Goal: Find specific page/section: Find specific page/section

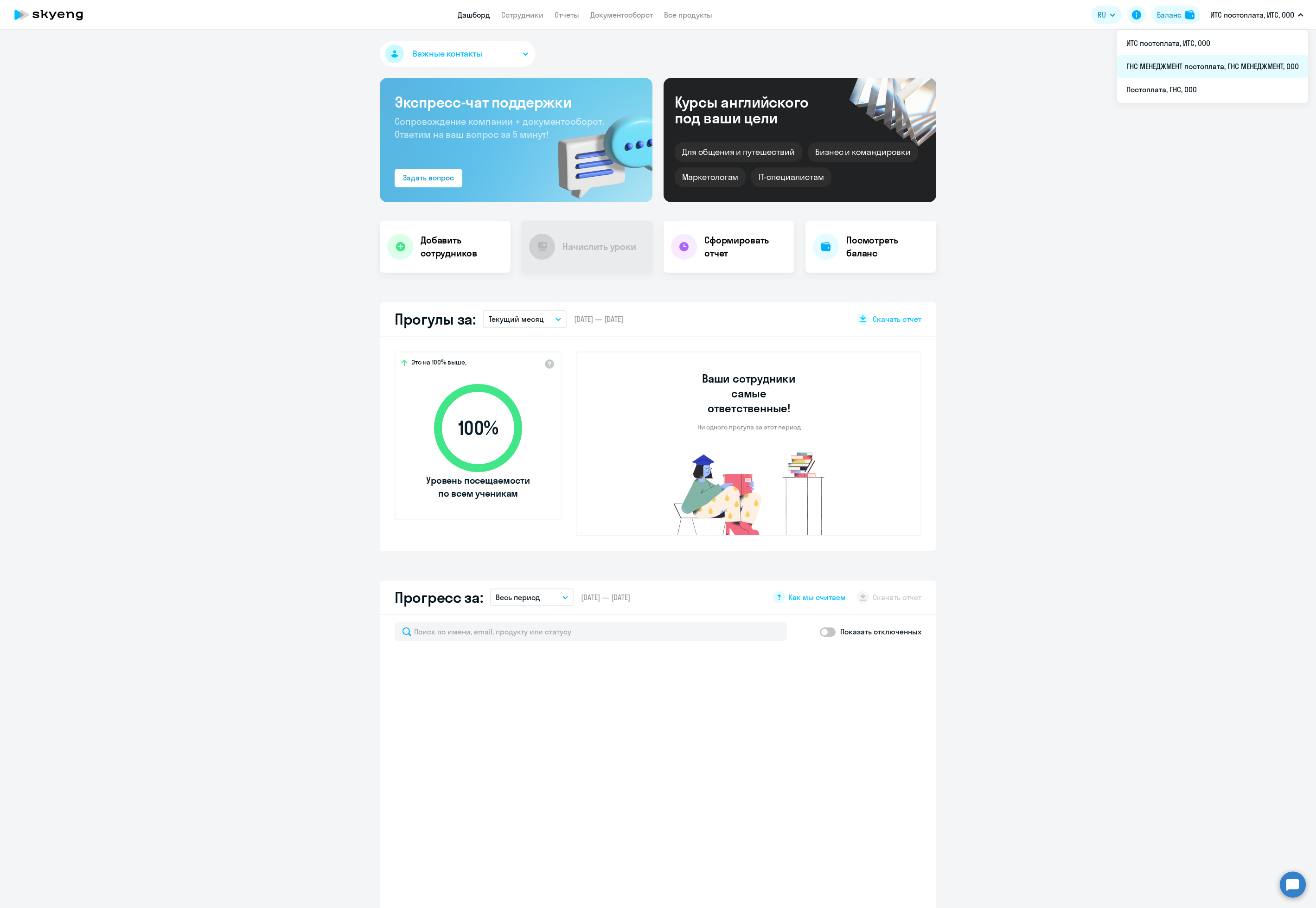
select select "30"
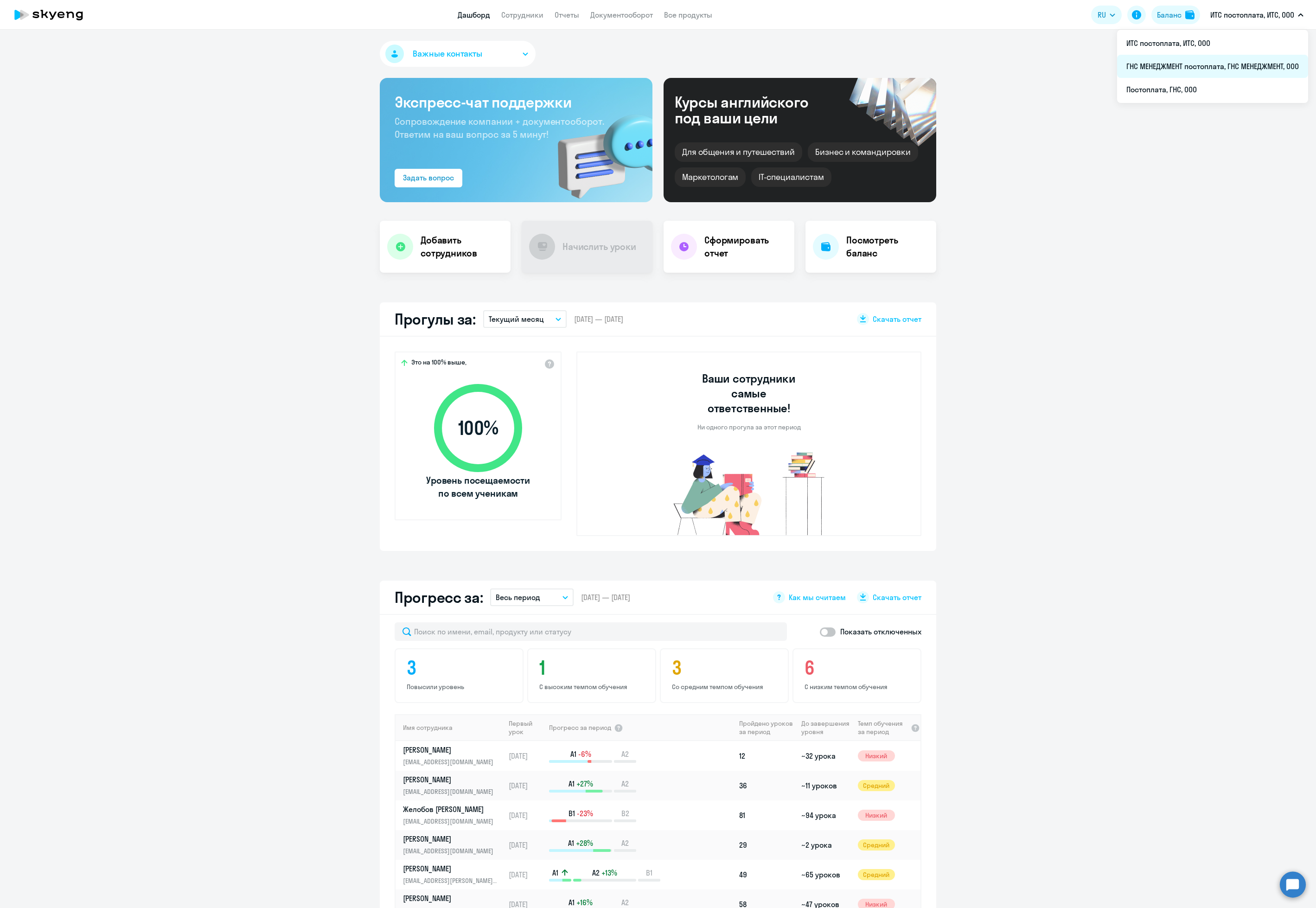
click at [1200, 66] on li "ГНС МЕНЕДЖМЕНТ постоплата, ГНС МЕНЕДЖМЕНТ, ООО" at bounding box center [1212, 66] width 191 height 23
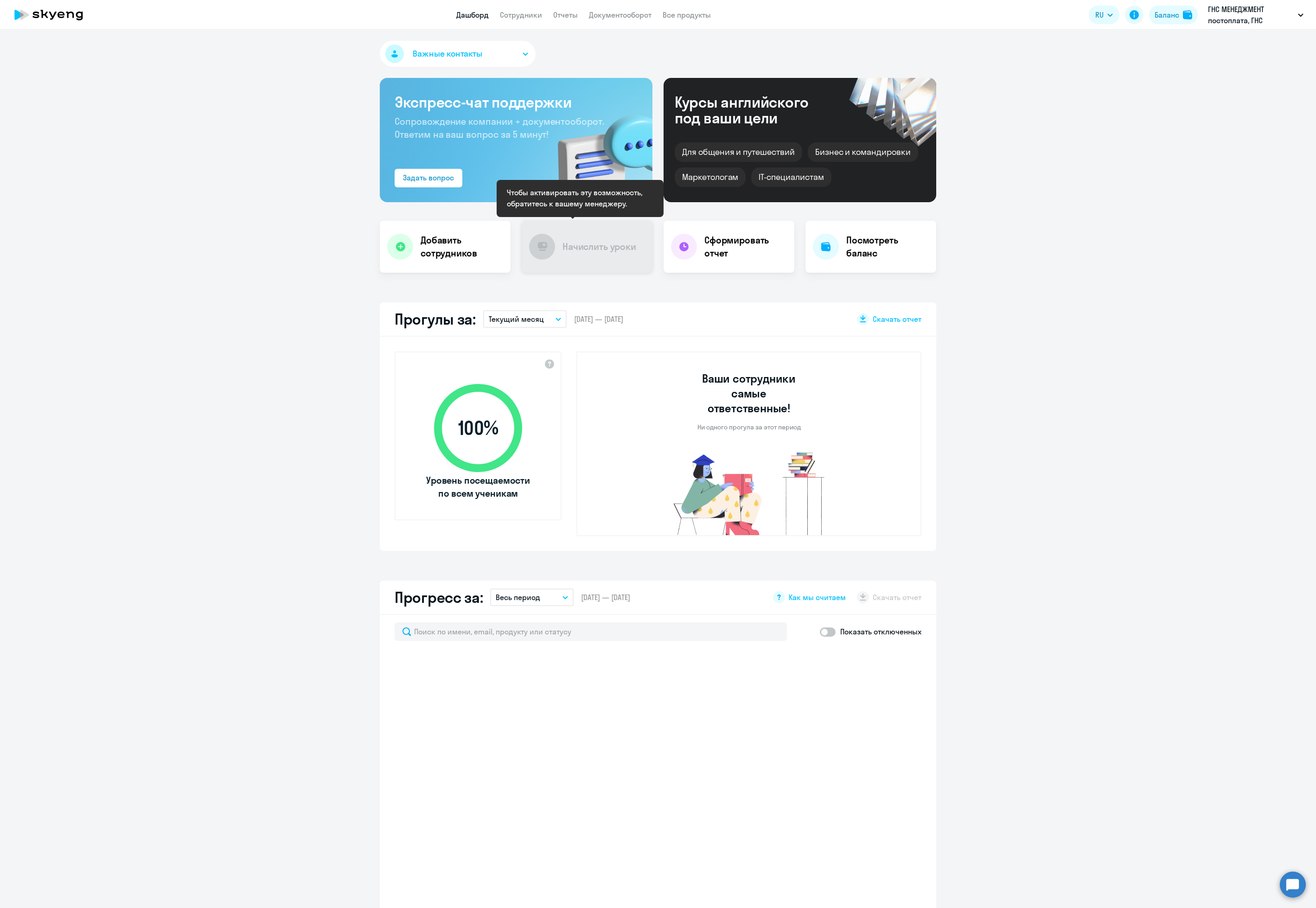
select select "30"
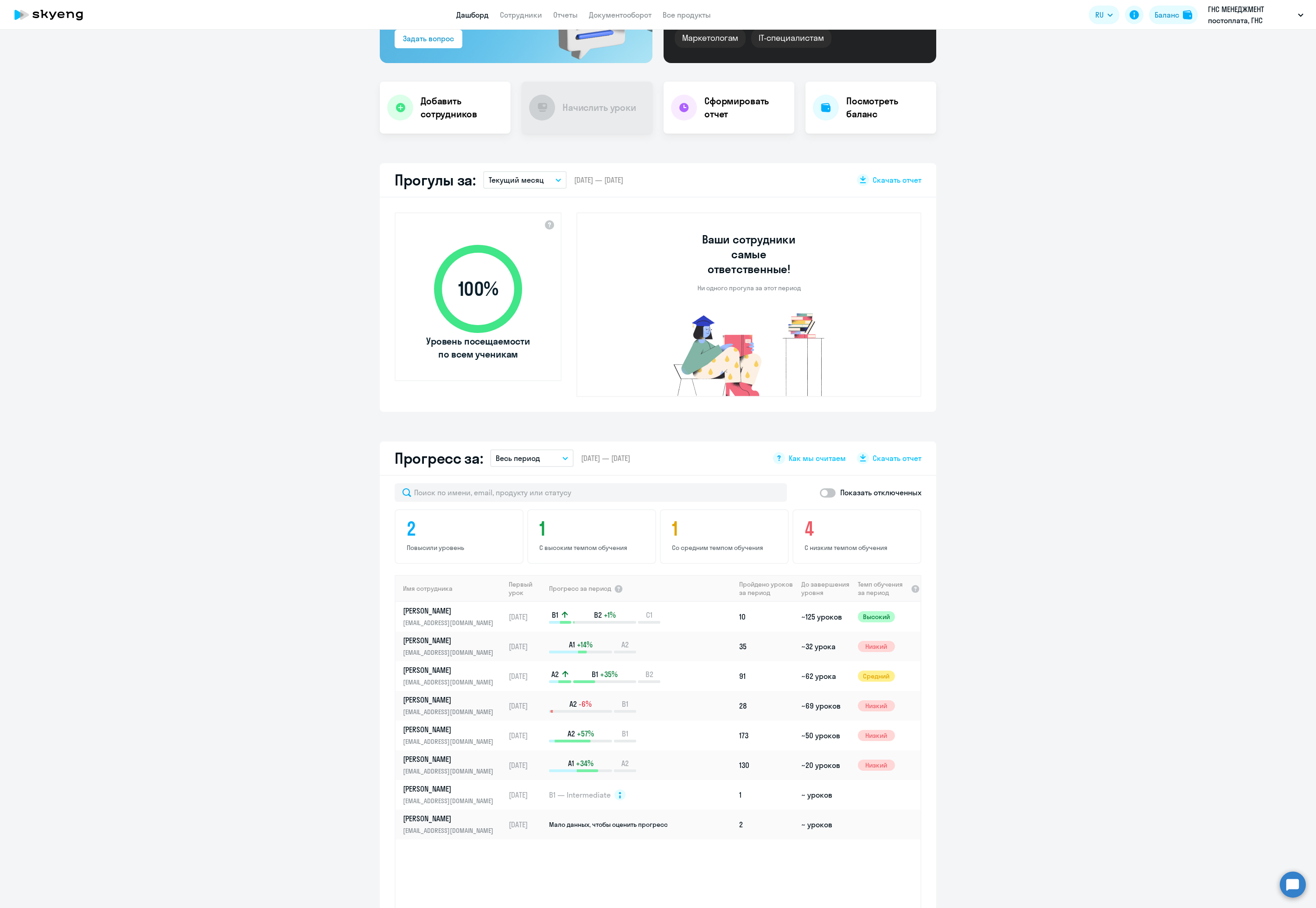
scroll to position [185, 0]
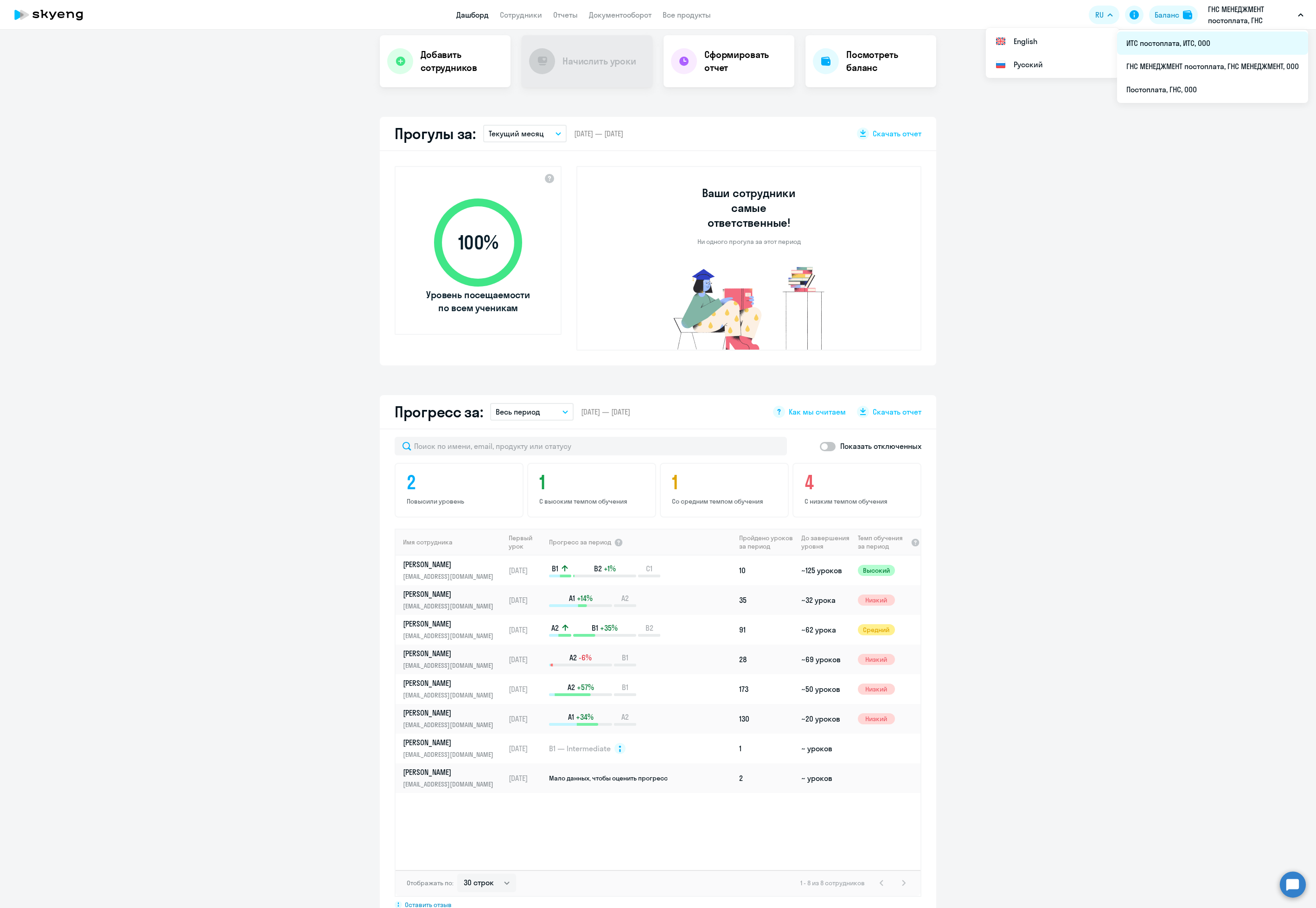
click at [1220, 43] on li "ИТС постоплата, ИТС, ООО" at bounding box center [1212, 43] width 191 height 23
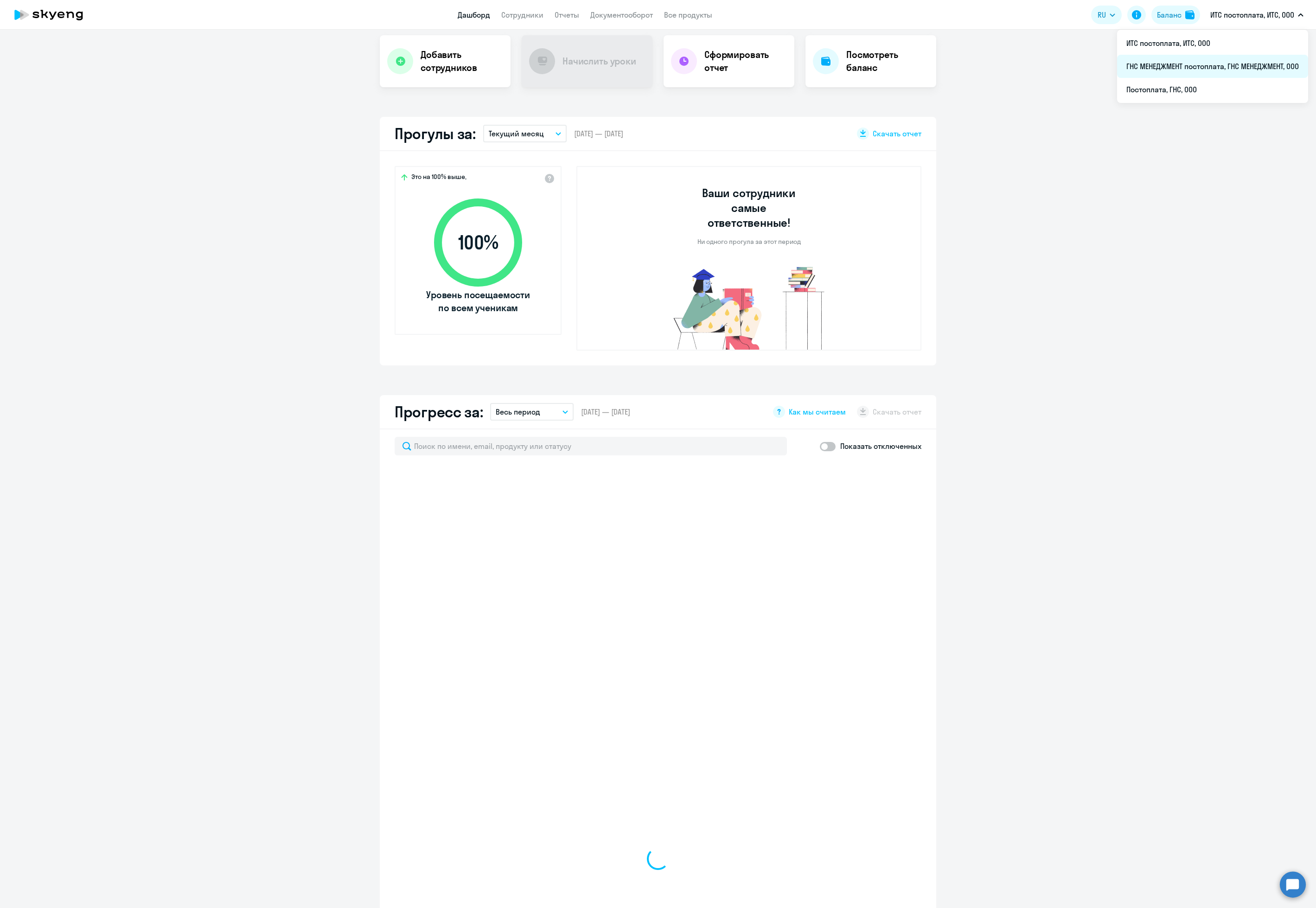
select select "30"
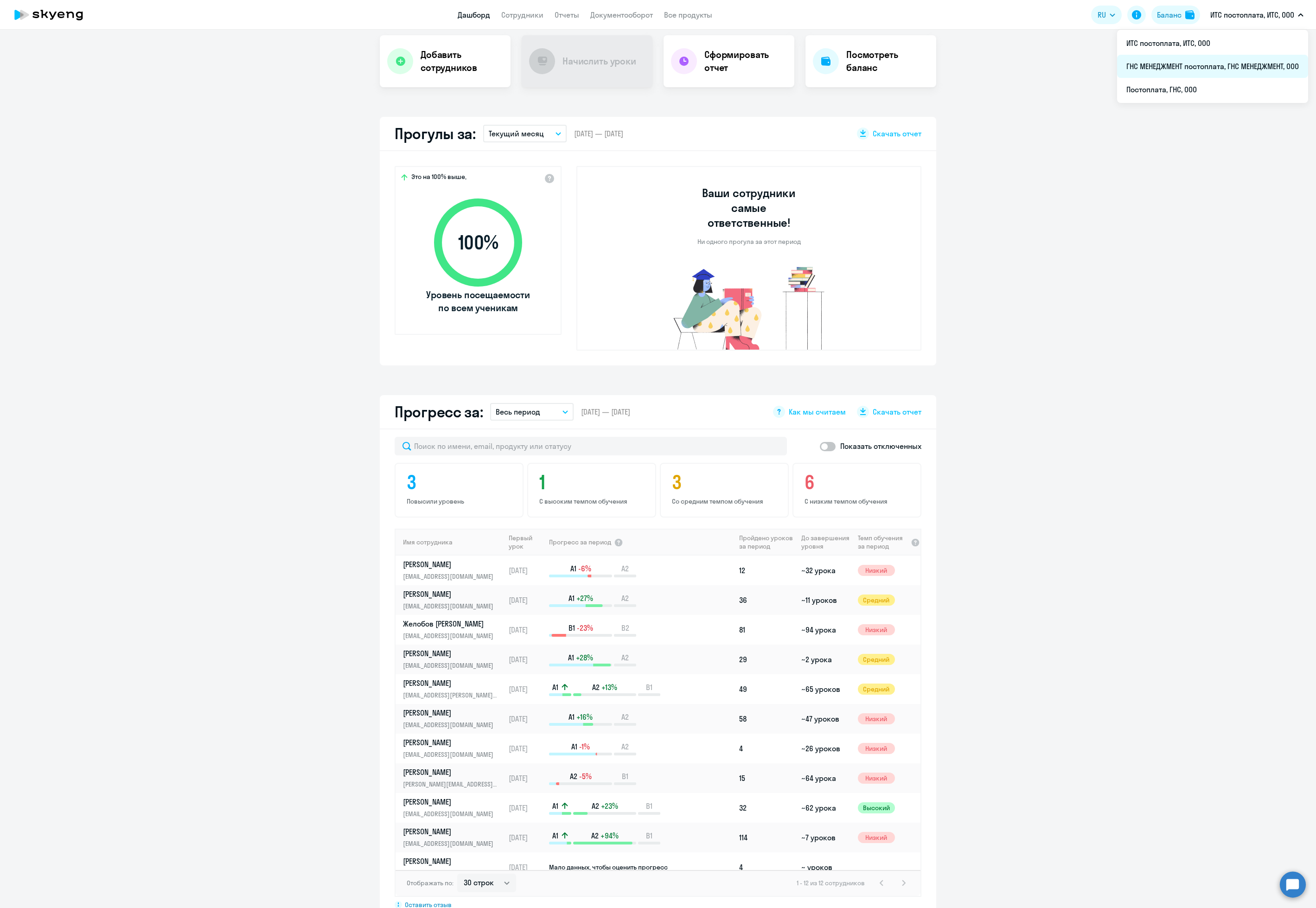
click at [1231, 68] on li "ГНС МЕНЕДЖМЕНТ постоплата, ГНС МЕНЕДЖМЕНТ, ООО" at bounding box center [1212, 66] width 191 height 23
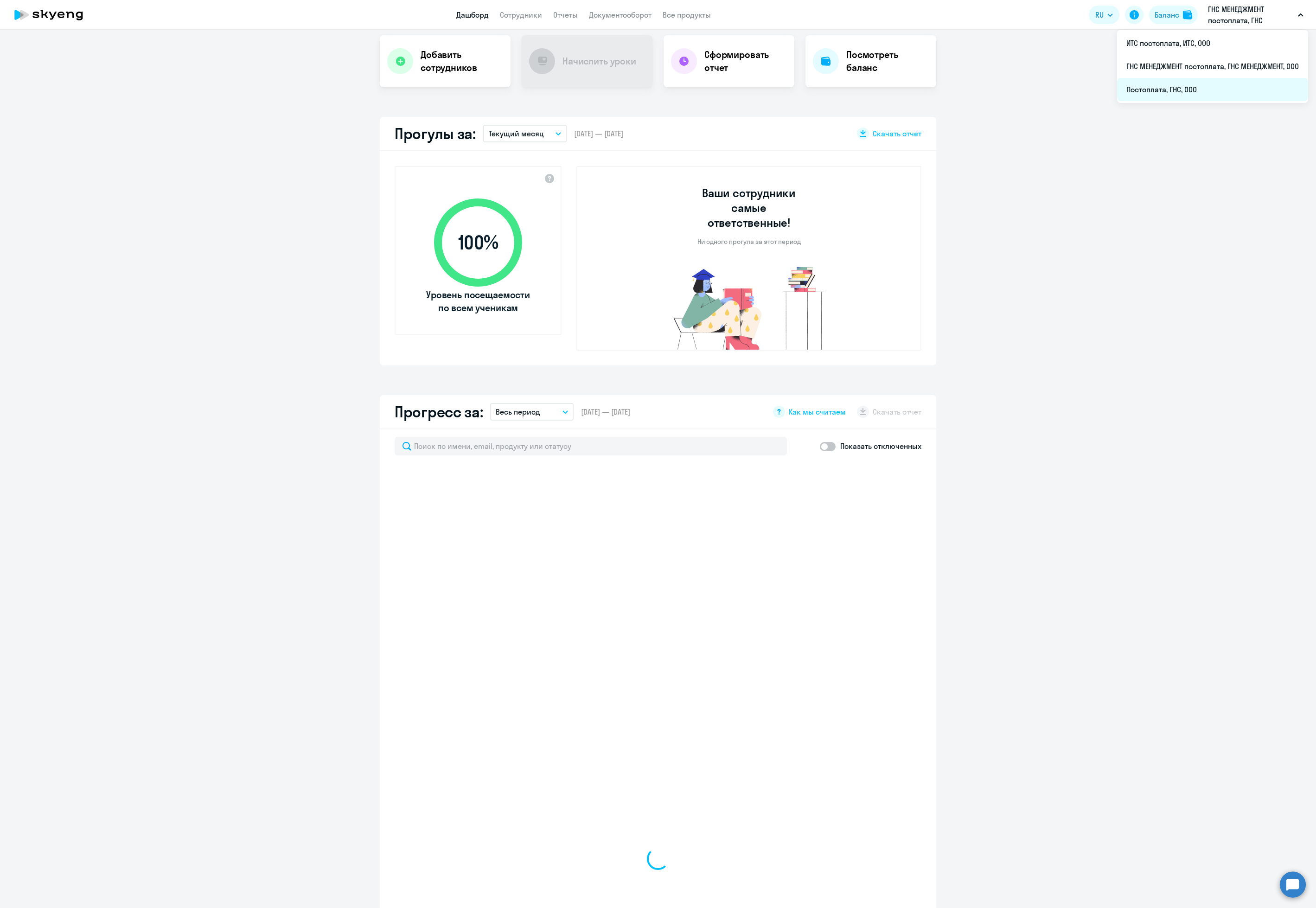
select select "30"
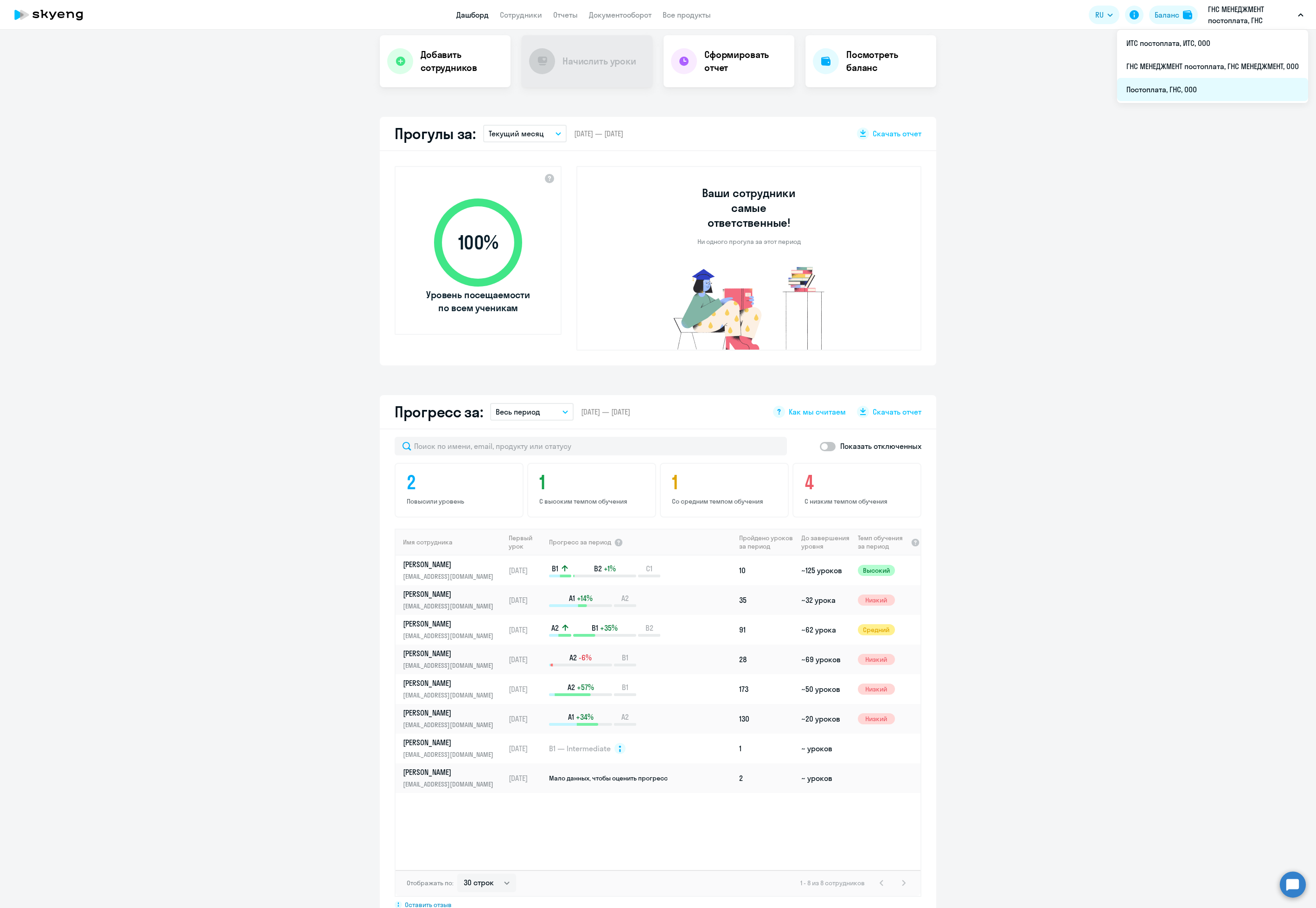
click at [1209, 88] on li "Постоплата, ГНС, ООО" at bounding box center [1212, 89] width 191 height 23
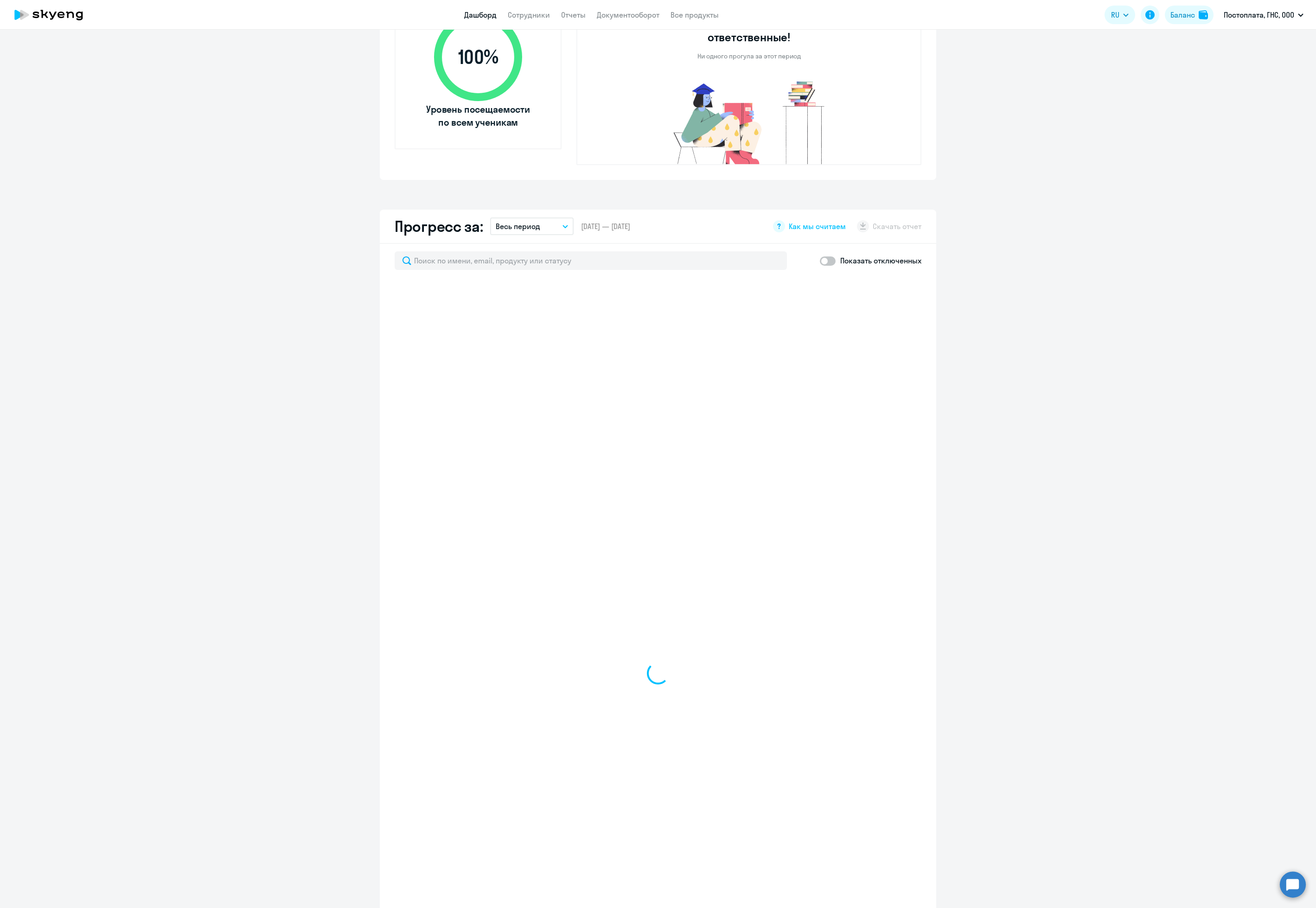
scroll to position [59, 0]
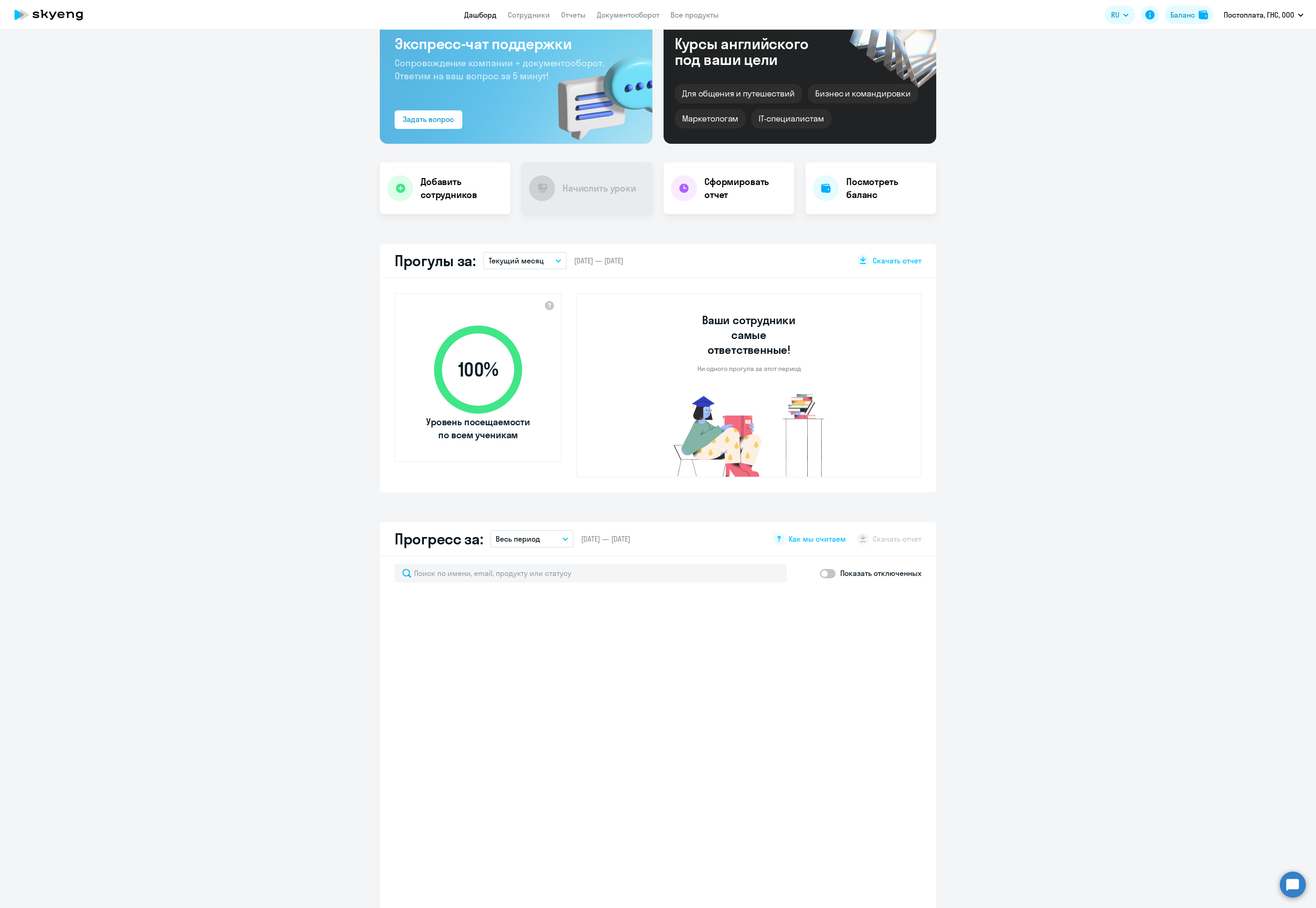
select select "30"
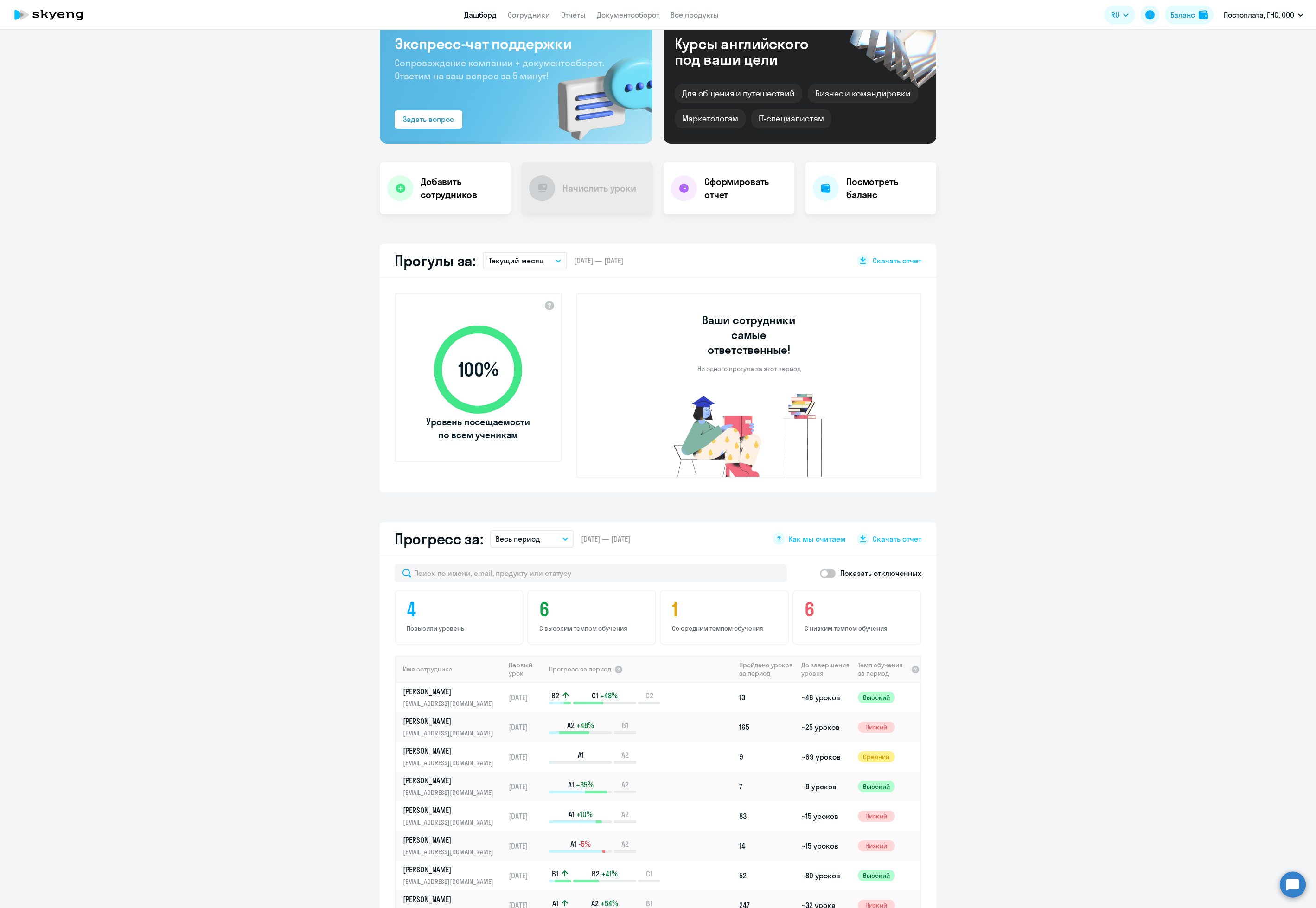
scroll to position [0, 0]
